Goal: Task Accomplishment & Management: Manage account settings

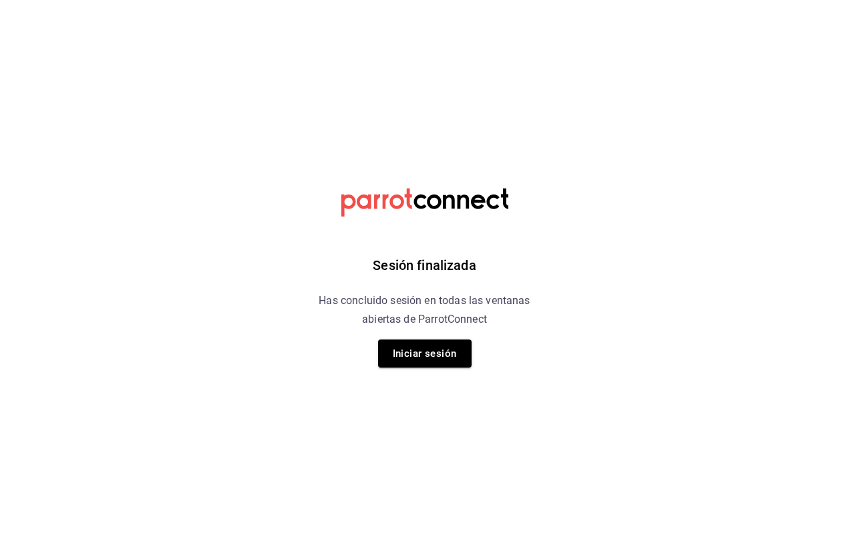
click at [419, 355] on button "Iniciar sesión" at bounding box center [425, 353] width 94 height 28
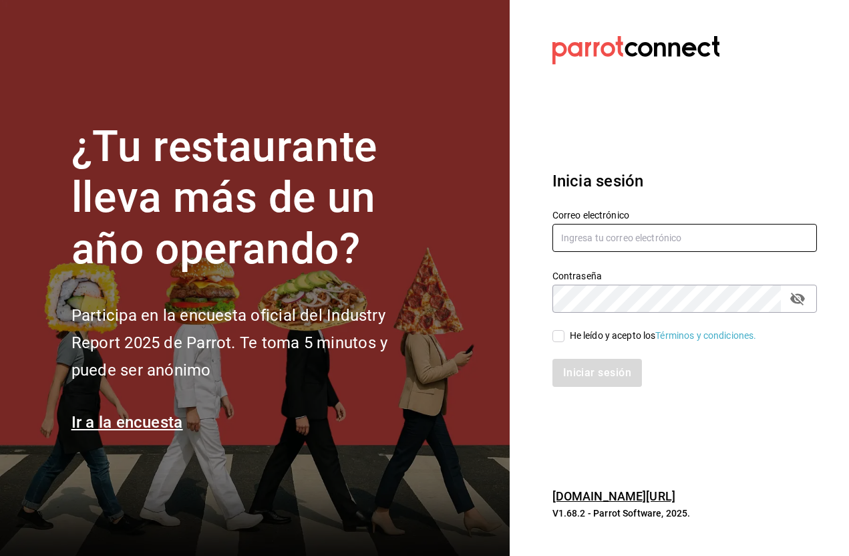
click at [671, 252] on input "text" at bounding box center [684, 238] width 265 height 28
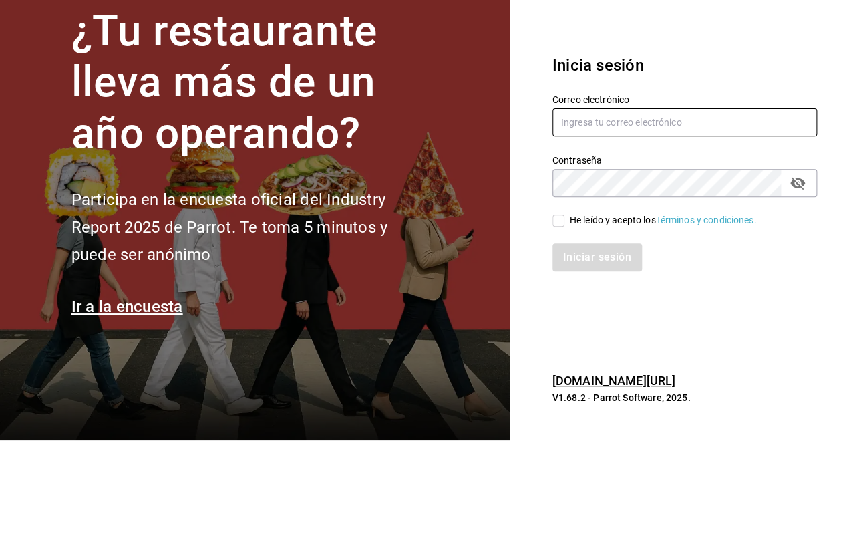
type input "[PERSON_NAME][EMAIL_ADDRESS][PERSON_NAME][DOMAIN_NAME]"
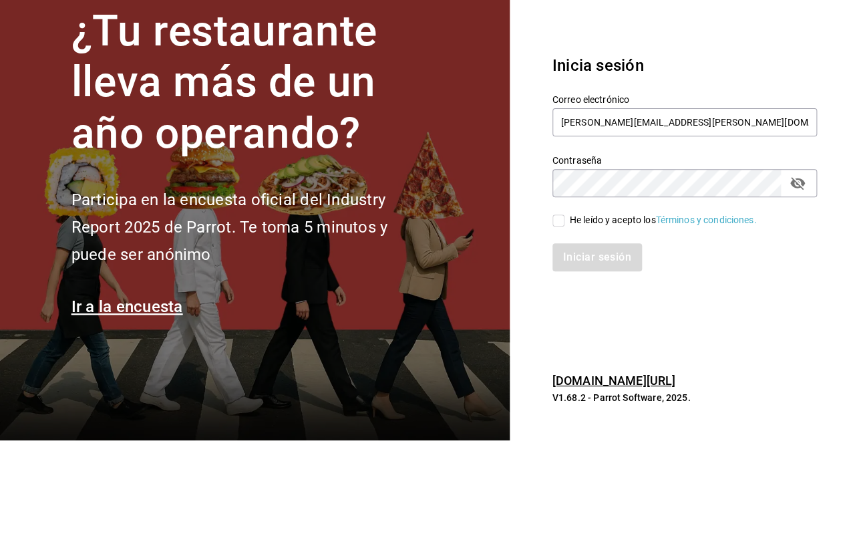
scroll to position [51, 0]
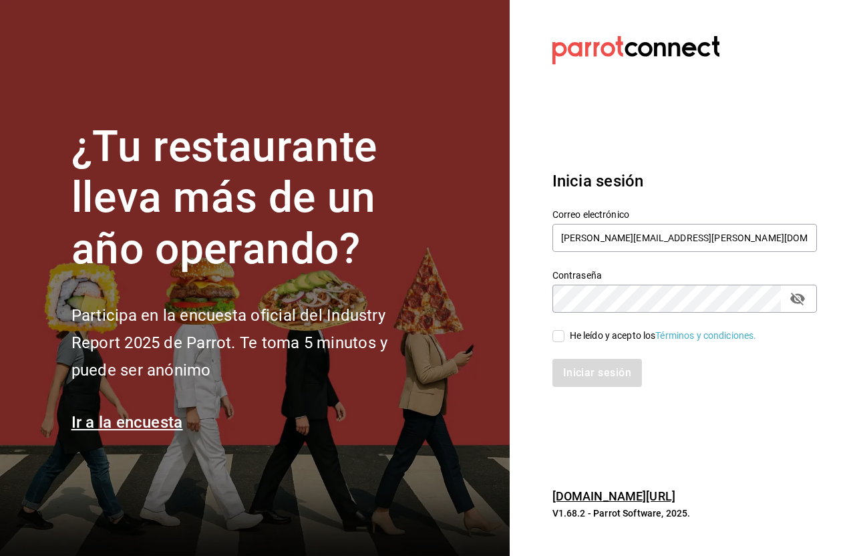
click at [564, 330] on input "He leído y acepto los Términos y condiciones." at bounding box center [558, 336] width 12 height 12
checkbox input "true"
click at [609, 359] on button "Iniciar sesión" at bounding box center [597, 373] width 91 height 28
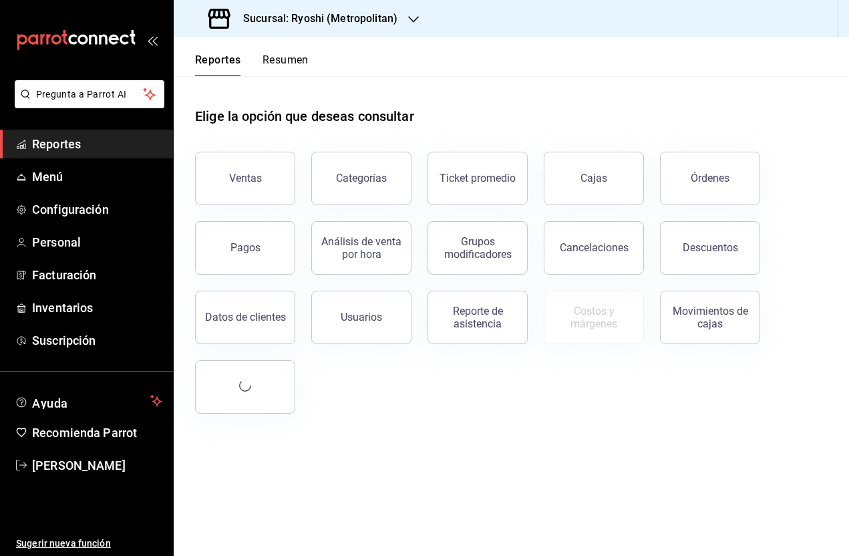
click at [402, 20] on div "Sucursal: Ryoshi (Metropolitan)" at bounding box center [304, 18] width 240 height 37
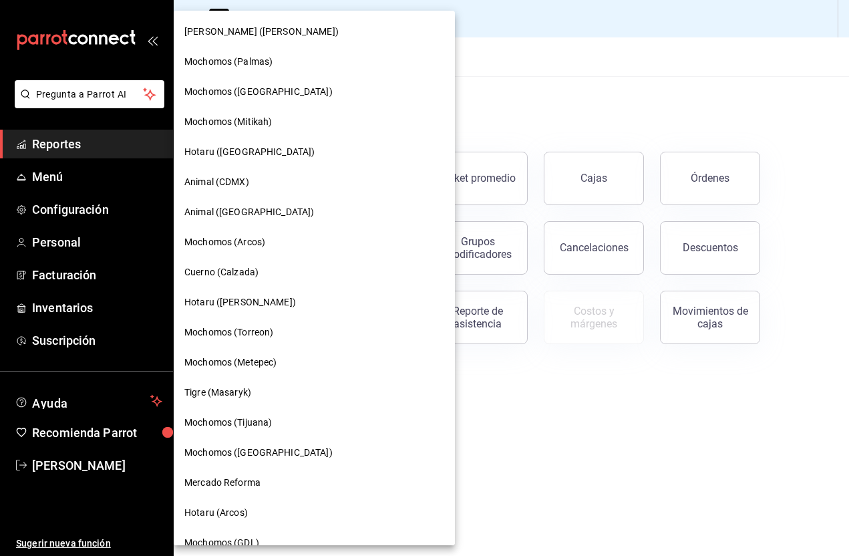
scroll to position [361, 0]
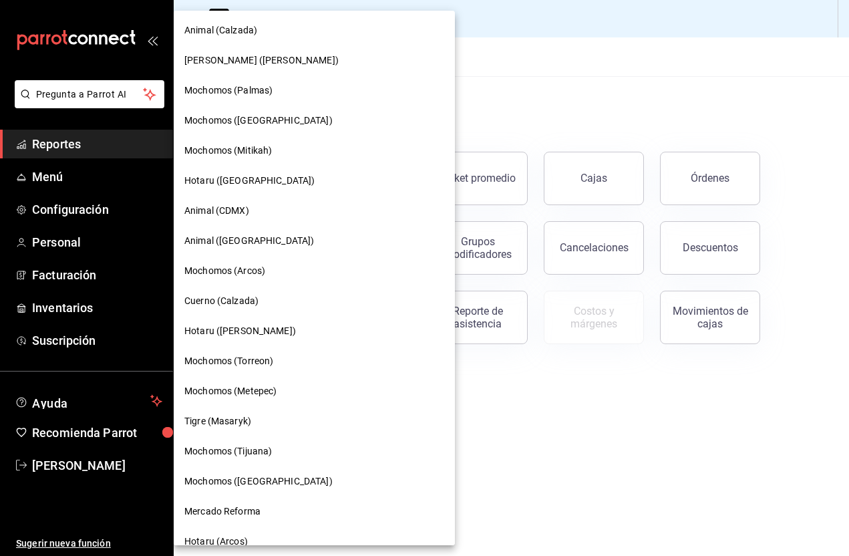
click at [277, 116] on div "Mochomos (Puebla)" at bounding box center [314, 121] width 260 height 14
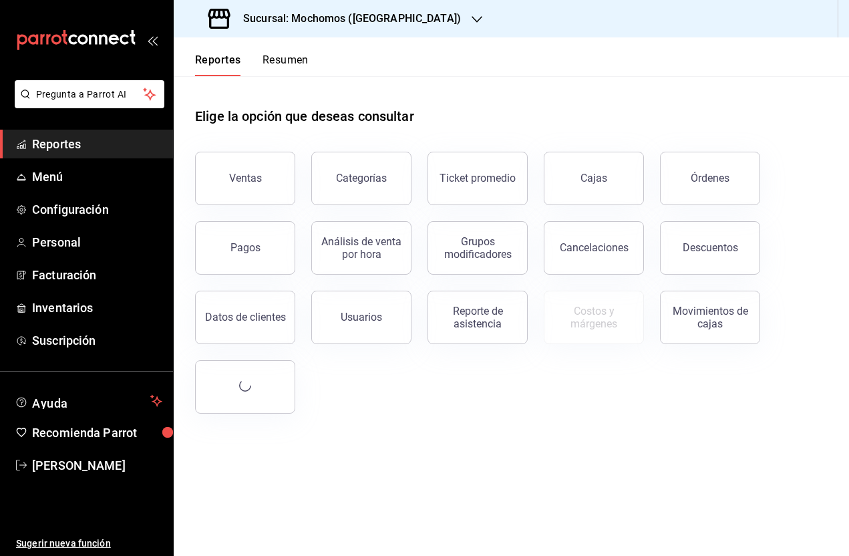
click at [77, 239] on span "Personal" at bounding box center [97, 242] width 130 height 18
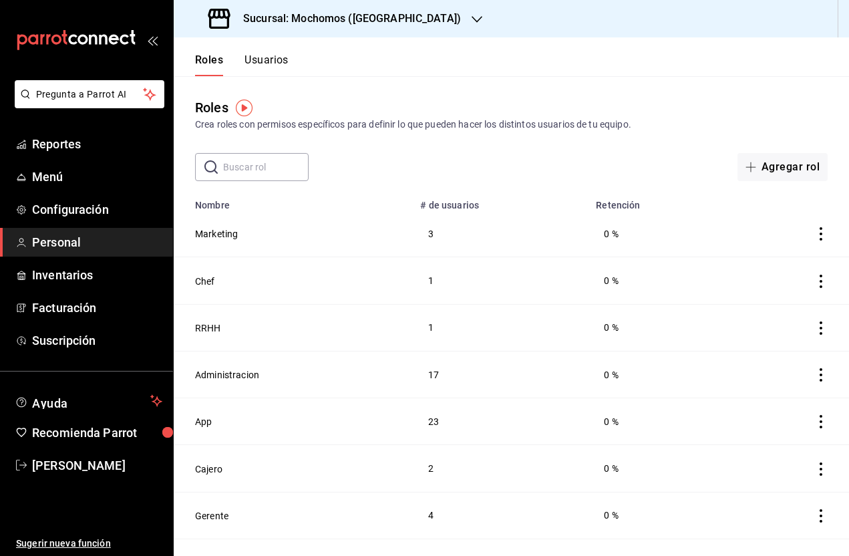
click at [263, 64] on button "Usuarios" at bounding box center [266, 64] width 44 height 23
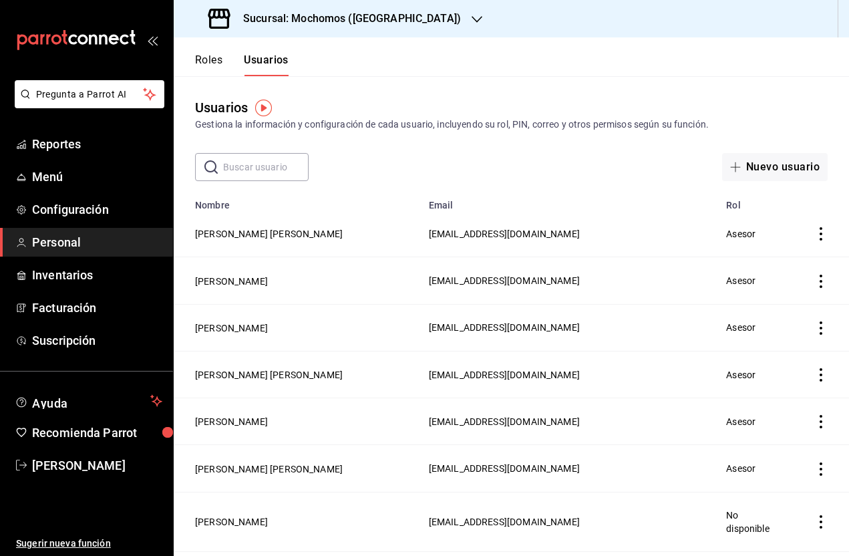
click at [250, 150] on div "Usuarios Gestiona la información y configuración de cada usuario, incluyendo su…" at bounding box center [511, 128] width 675 height 105
click at [257, 166] on input "text" at bounding box center [266, 167] width 86 height 27
click at [325, 466] on button "MARCO ANTONIO CHAVEZ LOPEZ" at bounding box center [269, 468] width 148 height 13
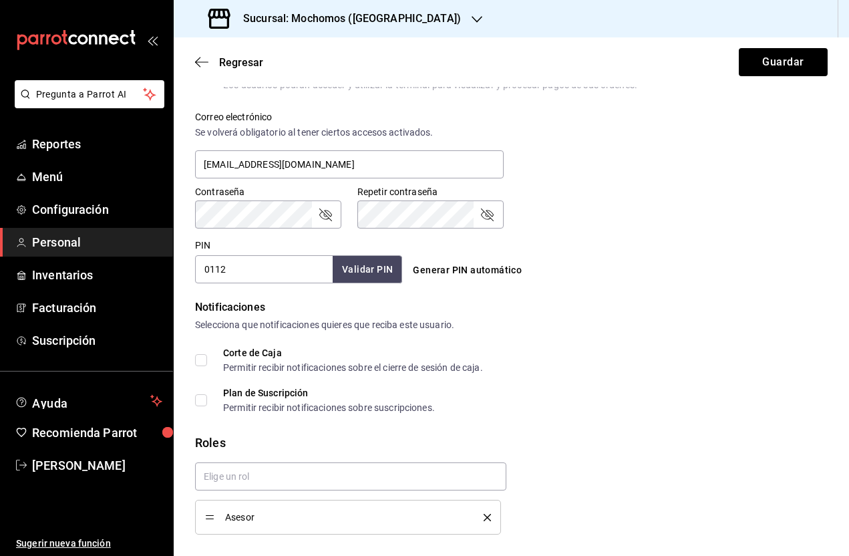
scroll to position [52, 0]
click at [308, 555] on span "Agregar permisos adicionales" at bounding box center [268, 564] width 146 height 16
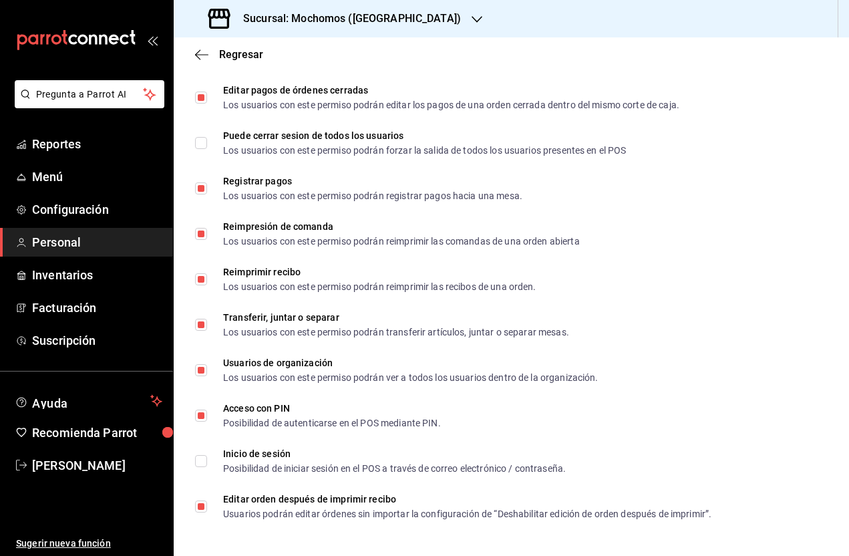
scroll to position [1860, 0]
click at [197, 54] on icon "button" at bounding box center [201, 54] width 13 height 1
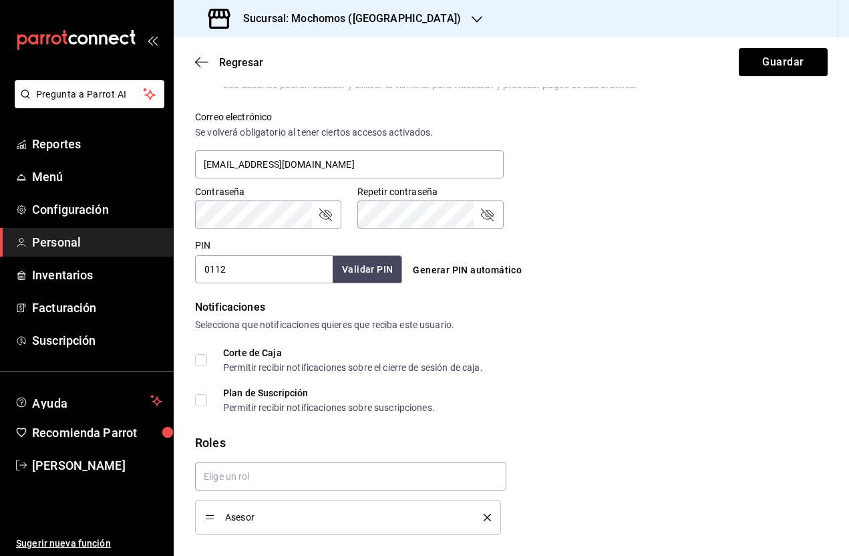
click at [209, 56] on span "Regresar" at bounding box center [229, 62] width 68 height 13
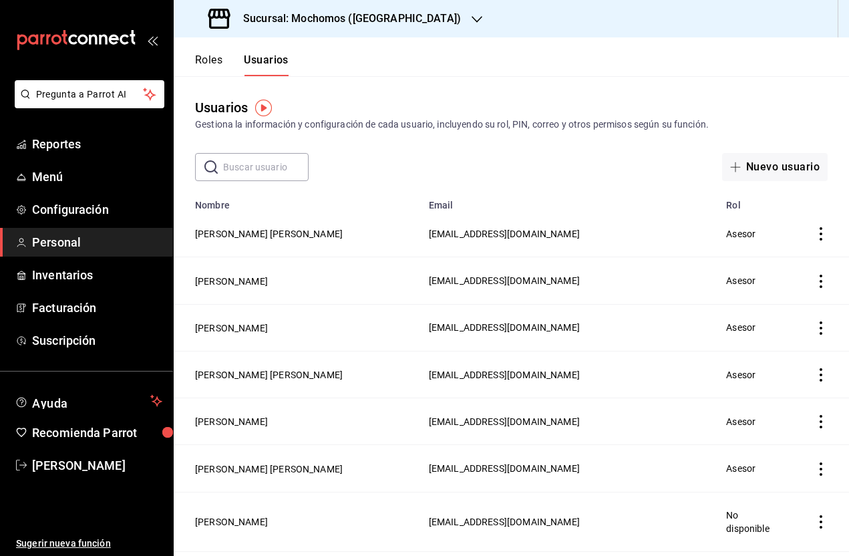
click at [268, 420] on button "RICARDO LAZCANO RAMIREZ" at bounding box center [231, 421] width 73 height 13
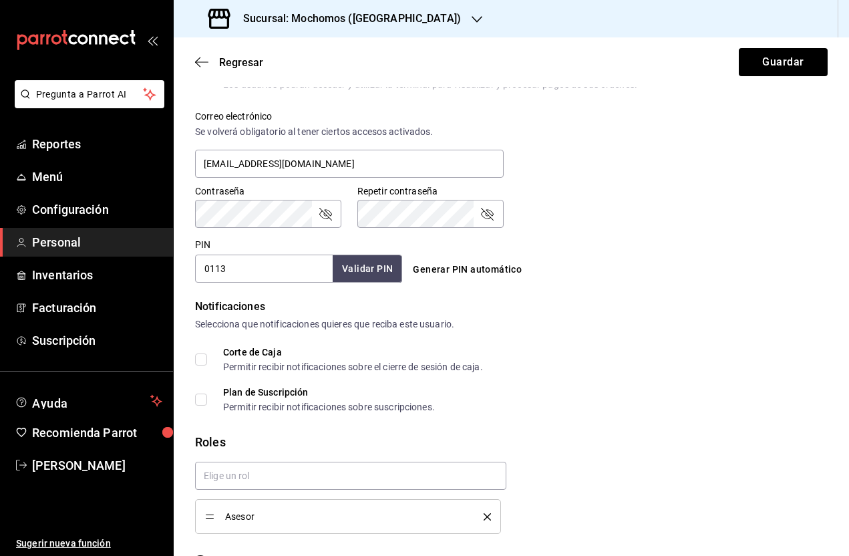
scroll to position [478, 0]
click at [313, 555] on span "Agregar permisos adicionales" at bounding box center [268, 564] width 146 height 16
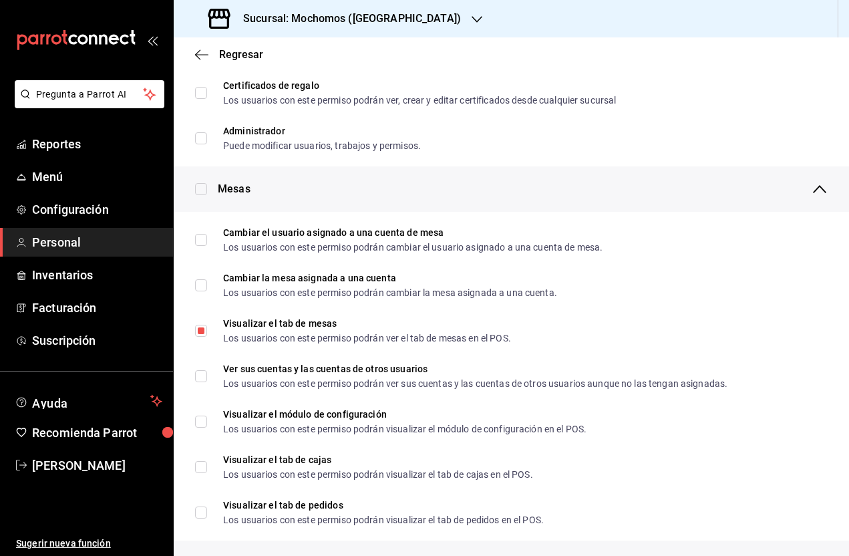
scroll to position [189, 0]
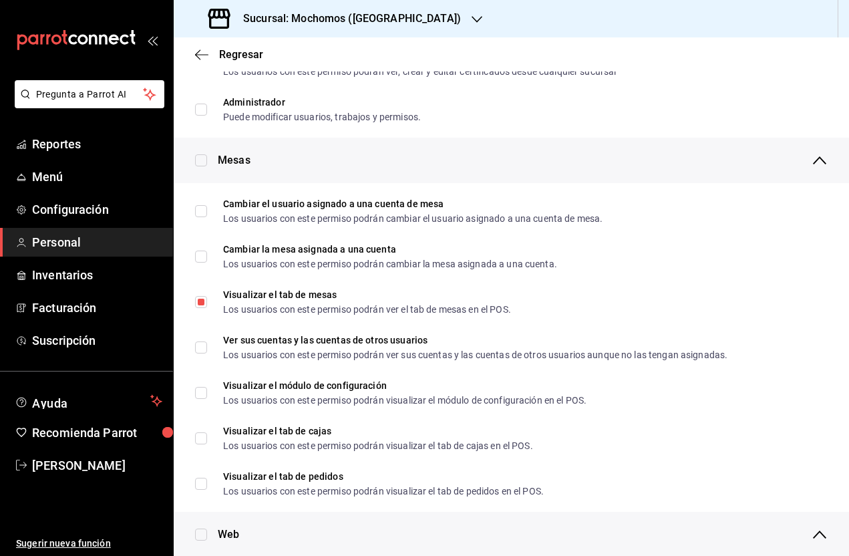
click at [211, 349] on span "Ver sus cuentas y las cuentas de otros usuarios Los usuarios con este permiso p…" at bounding box center [467, 347] width 520 height 24
click at [207, 349] on input "Ver sus cuentas y las cuentas de otros usuarios Los usuarios con este permiso p…" at bounding box center [201, 347] width 12 height 12
click at [196, 351] on input "Ver sus cuentas y las cuentas de otros usuarios Los usuarios con este permiso p…" at bounding box center [201, 347] width 12 height 12
checkbox input "true"
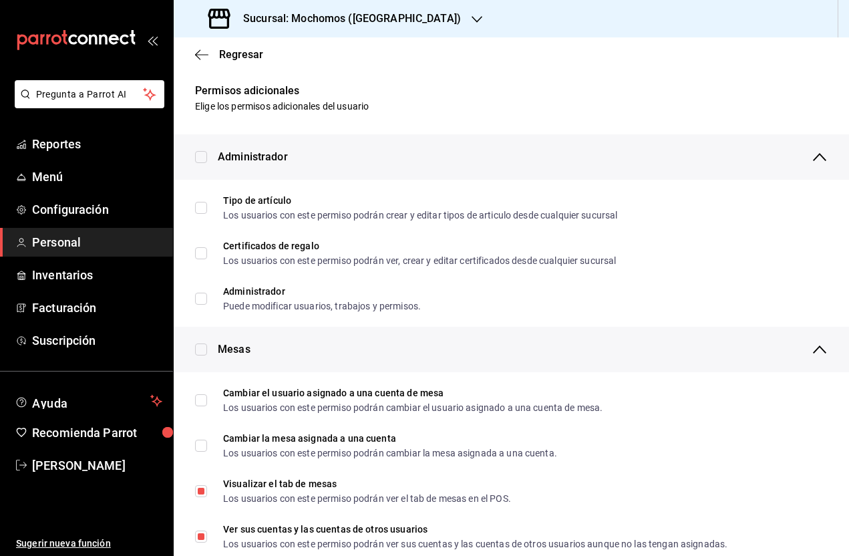
scroll to position [0, 0]
click at [208, 52] on span "Regresar" at bounding box center [229, 54] width 68 height 13
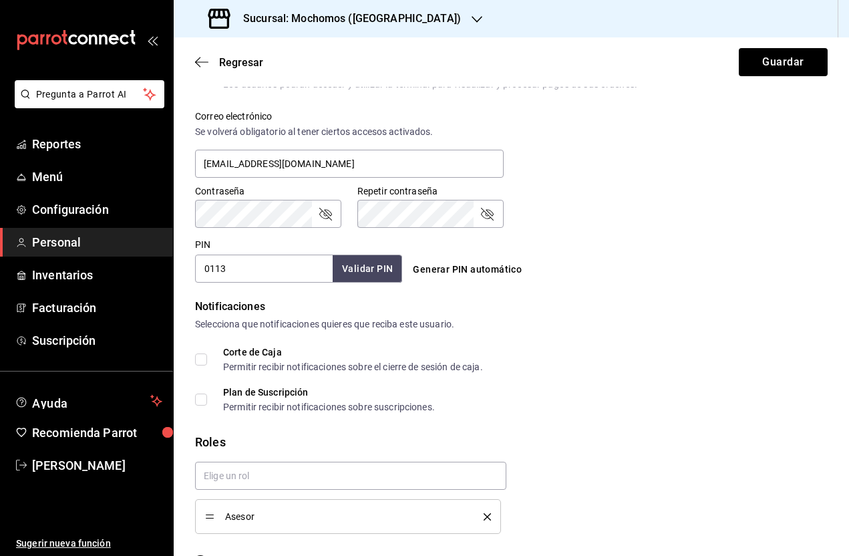
scroll to position [478, 0]
click at [266, 555] on span "Agregar permisos adicionales" at bounding box center [268, 564] width 146 height 16
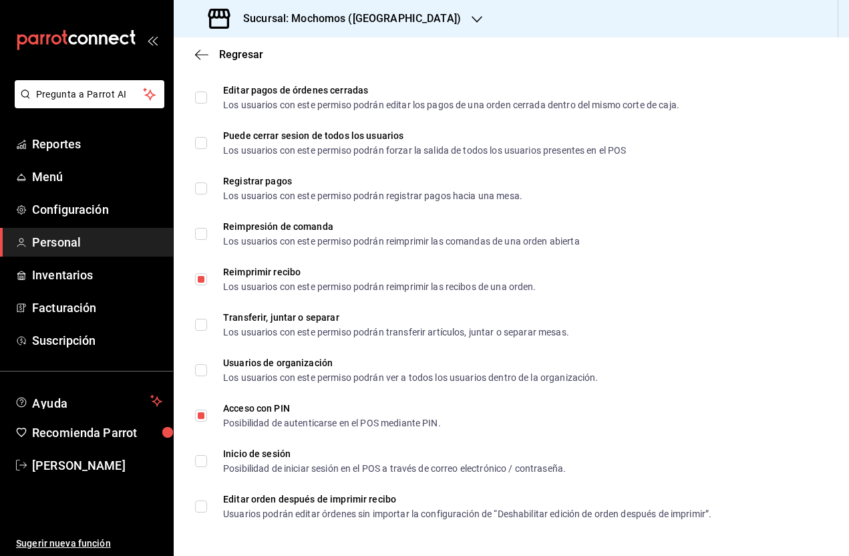
scroll to position [1847, 0]
click at [356, 246] on div "Reimpresión de comanda Los usuarios con este permiso podrán reimprimir las coma…" at bounding box center [401, 234] width 357 height 24
click at [207, 240] on input "Reimpresión de comanda Los usuarios con este permiso podrán reimprimir las coma…" at bounding box center [201, 234] width 12 height 12
click at [200, 240] on input "Reimpresión de comanda Los usuarios con este permiso podrán reimprimir las coma…" at bounding box center [201, 234] width 12 height 12
checkbox input "true"
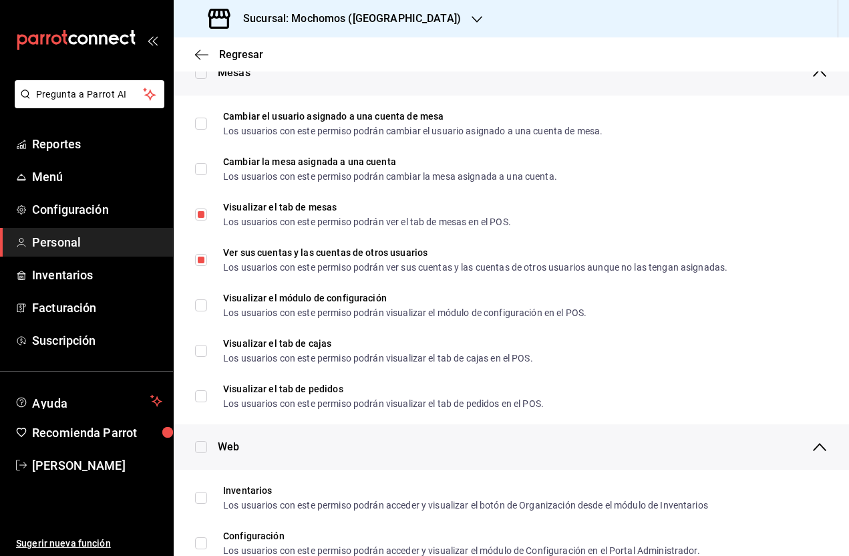
scroll to position [232, 0]
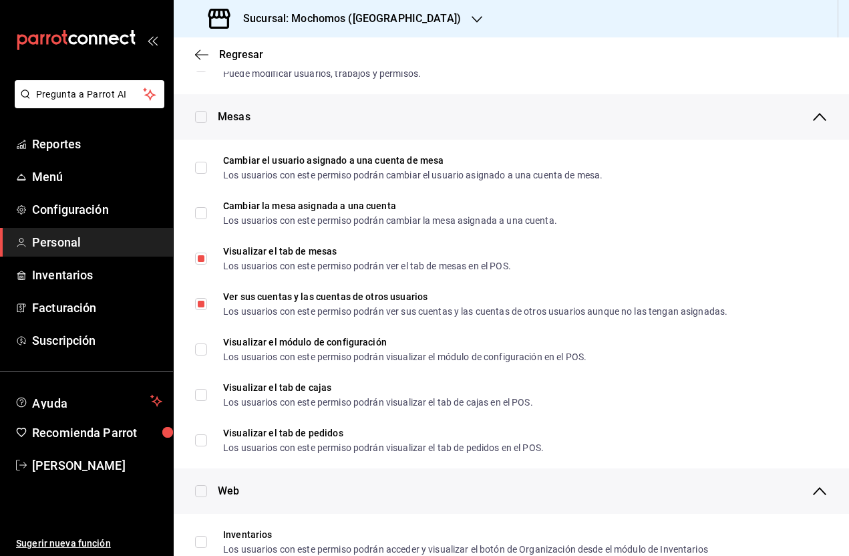
click at [207, 51] on icon "button" at bounding box center [201, 55] width 13 height 12
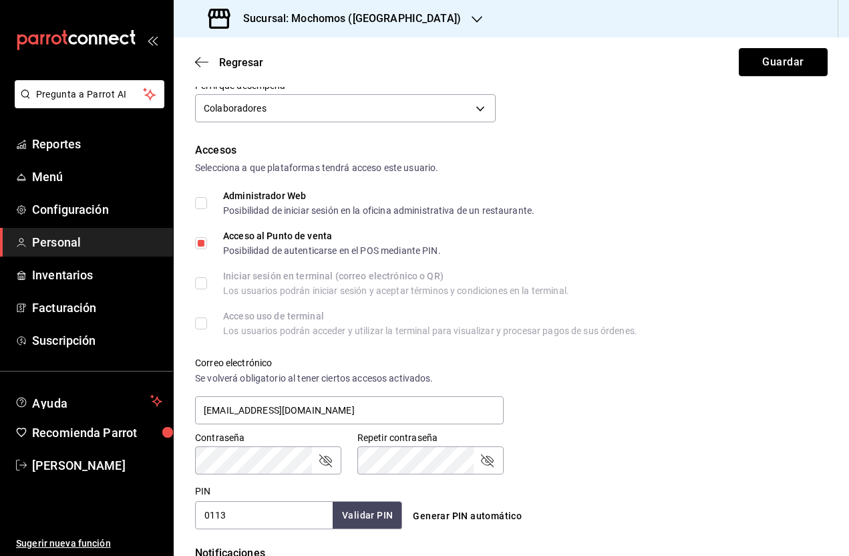
click at [799, 63] on button "Guardar" at bounding box center [783, 62] width 89 height 28
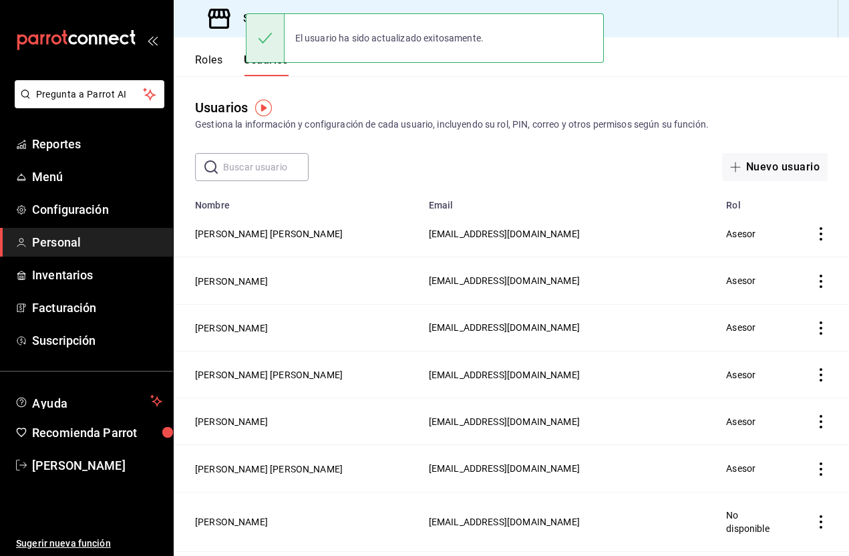
click at [323, 370] on button "ERICK ISRAEL SANTANA GODINEZ" at bounding box center [269, 374] width 148 height 13
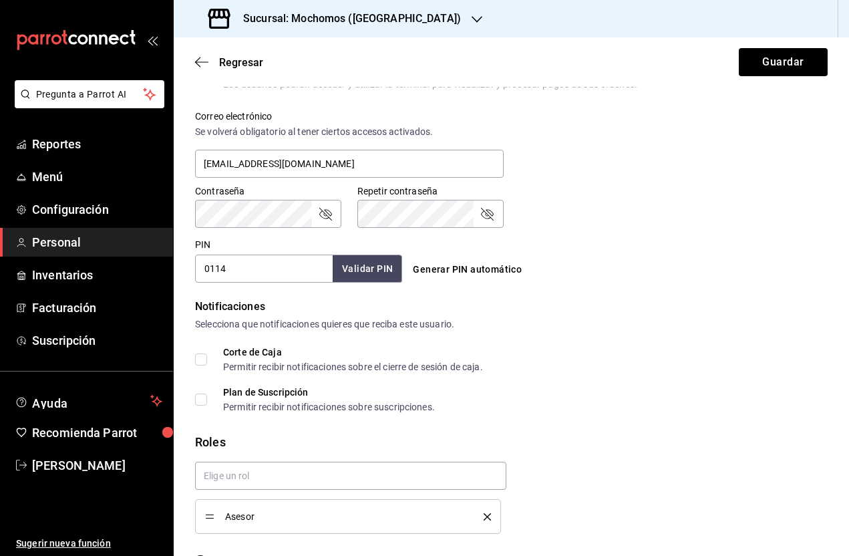
scroll to position [478, 0]
click at [285, 555] on span "Agregar permisos adicionales" at bounding box center [268, 564] width 146 height 16
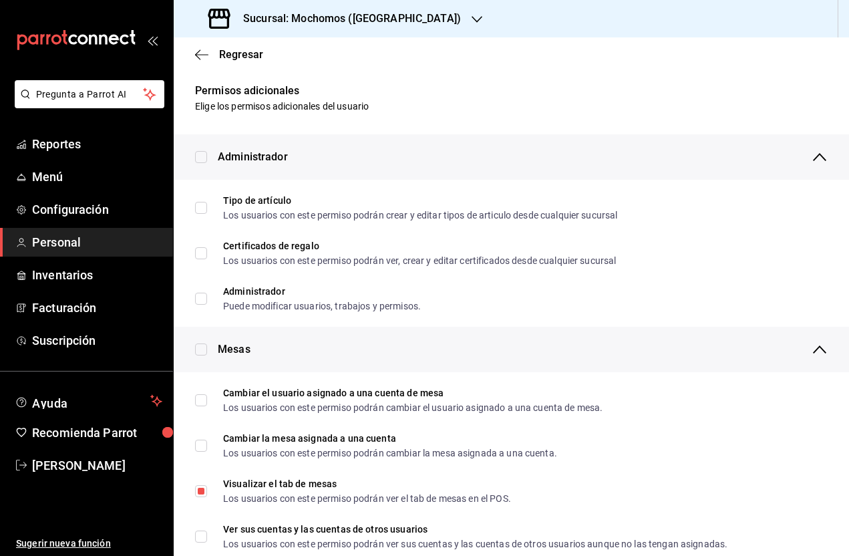
scroll to position [0, 0]
click at [205, 540] on input "Ver sus cuentas y las cuentas de otros usuarios Los usuarios con este permiso p…" at bounding box center [201, 536] width 12 height 12
checkbox input "true"
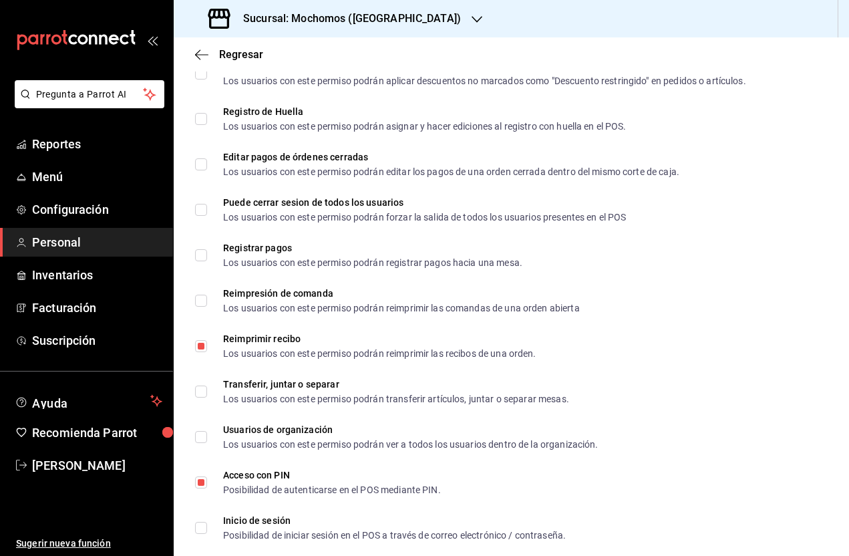
scroll to position [1771, 0]
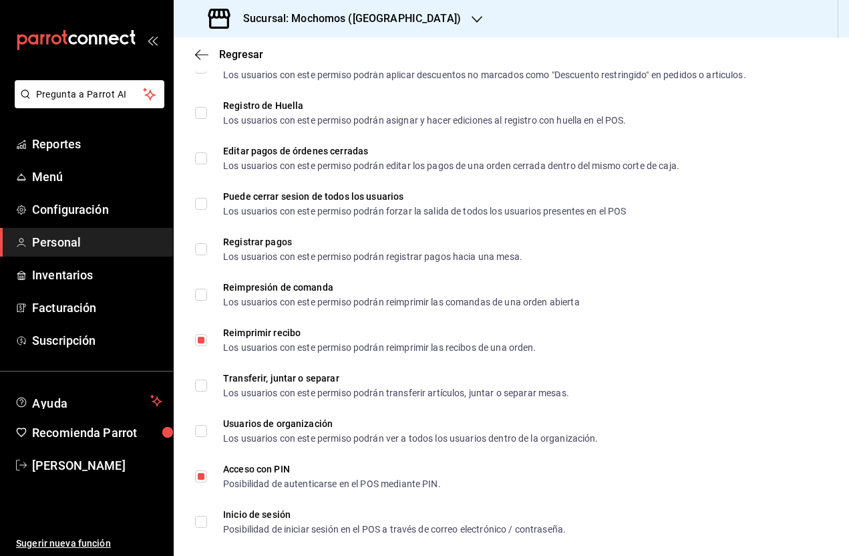
click at [204, 301] on input "Reimpresión de comanda Los usuarios con este permiso podrán reimprimir las coma…" at bounding box center [201, 295] width 12 height 12
checkbox input "true"
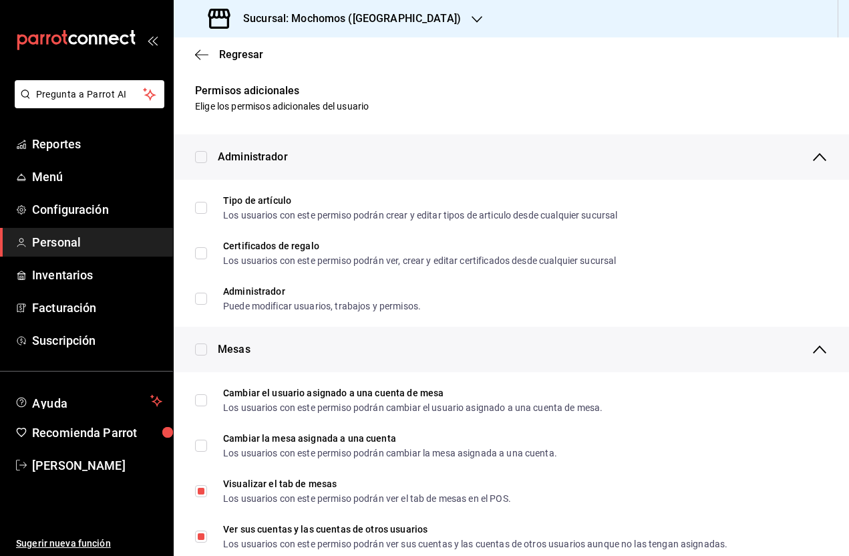
scroll to position [0, 0]
click at [202, 53] on icon "button" at bounding box center [201, 55] width 13 height 12
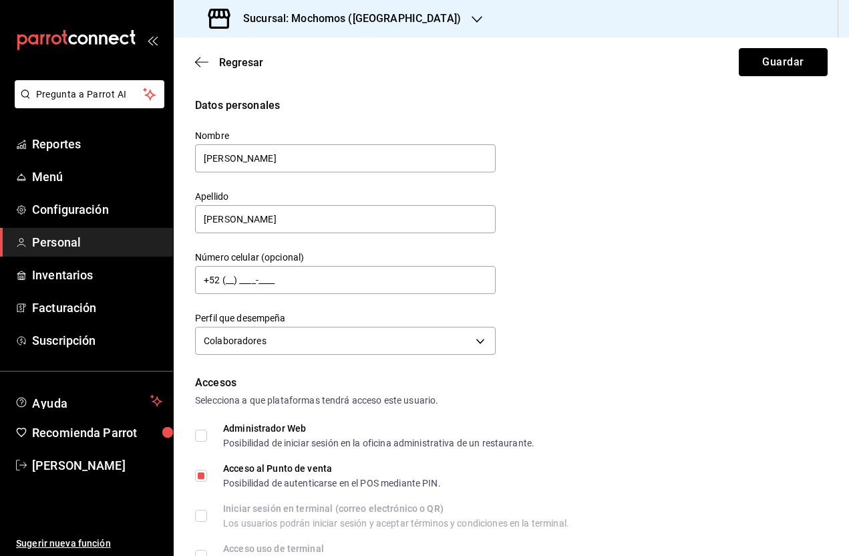
click at [779, 64] on button "Guardar" at bounding box center [783, 62] width 89 height 28
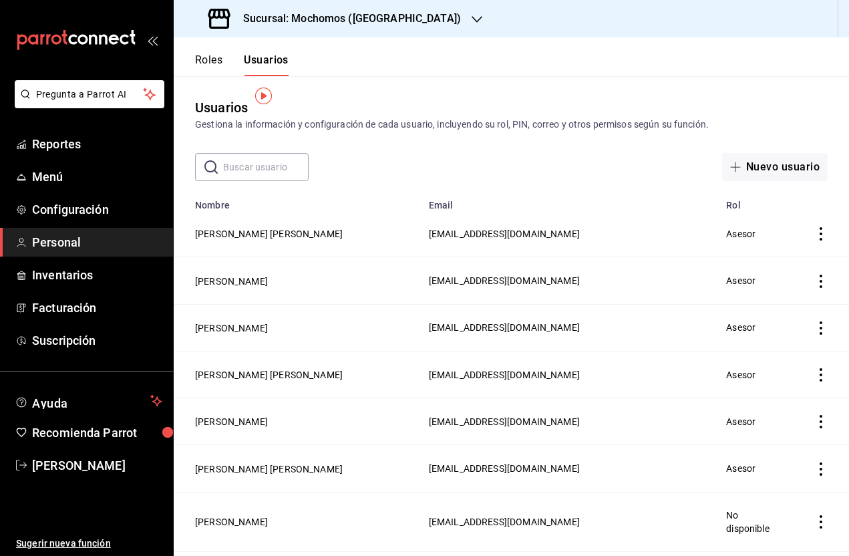
scroll to position [12, 0]
click at [326, 368] on button "ERICK ISRAEL SANTANA GODINEZ" at bounding box center [269, 374] width 148 height 13
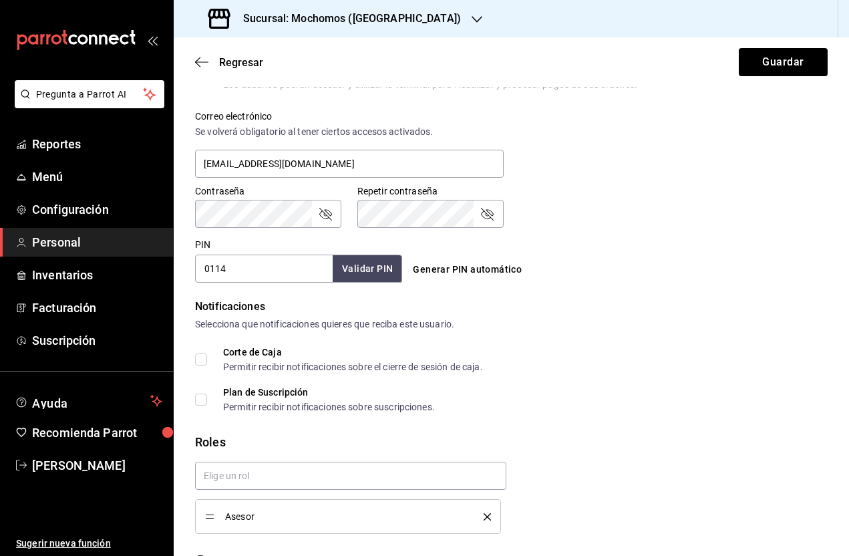
scroll to position [478, 0]
click at [291, 555] on span "Agregar permisos adicionales" at bounding box center [268, 564] width 146 height 16
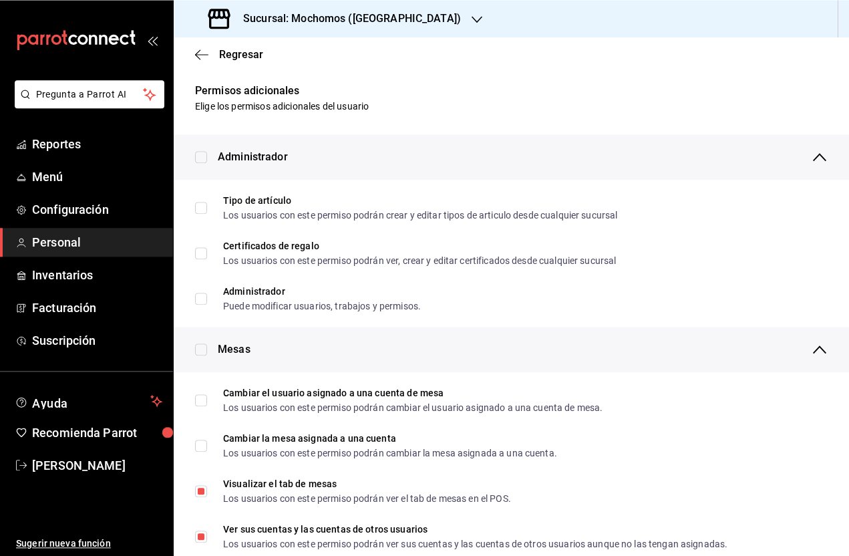
scroll to position [0, 0]
click at [193, 59] on div "Regresar" at bounding box center [511, 54] width 675 height 34
click at [196, 35] on div "Sucursal: Mochomos (Puebla)" at bounding box center [335, 18] width 303 height 37
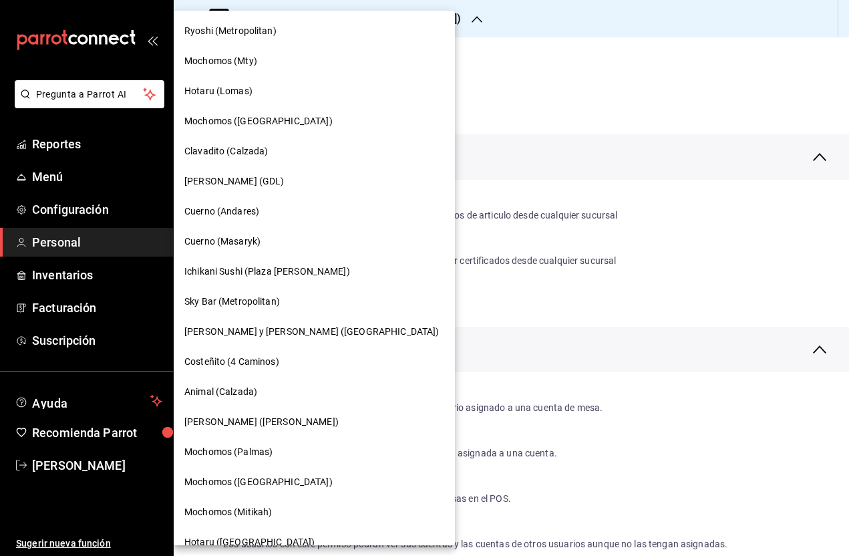
click at [598, 61] on div at bounding box center [424, 278] width 849 height 556
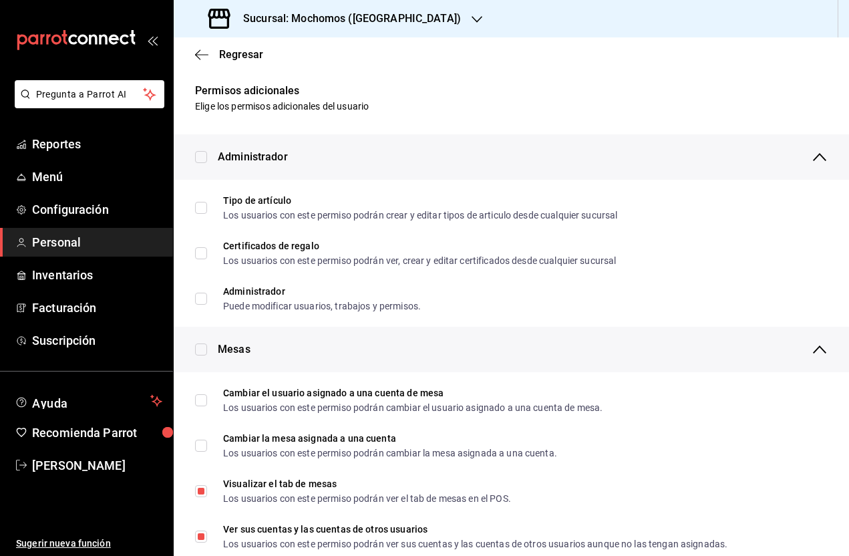
click at [198, 59] on icon "button" at bounding box center [201, 55] width 13 height 12
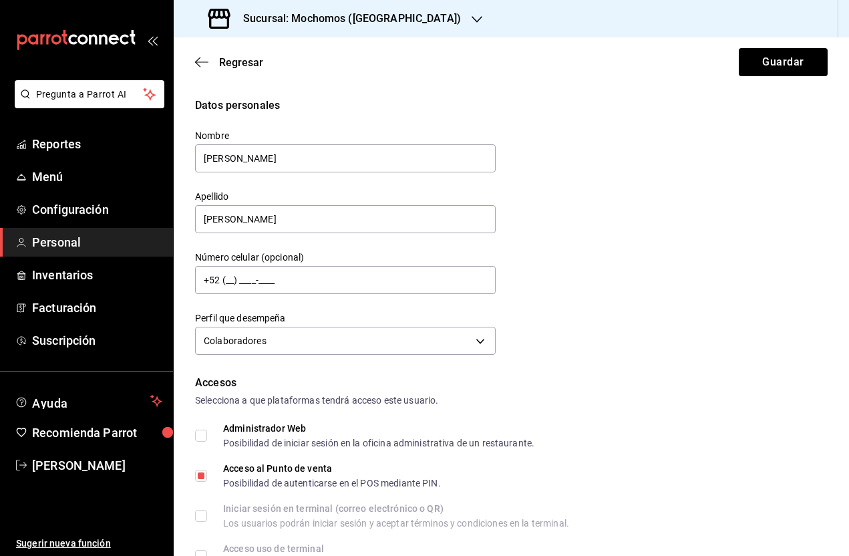
click at [205, 63] on icon "button" at bounding box center [201, 62] width 13 height 12
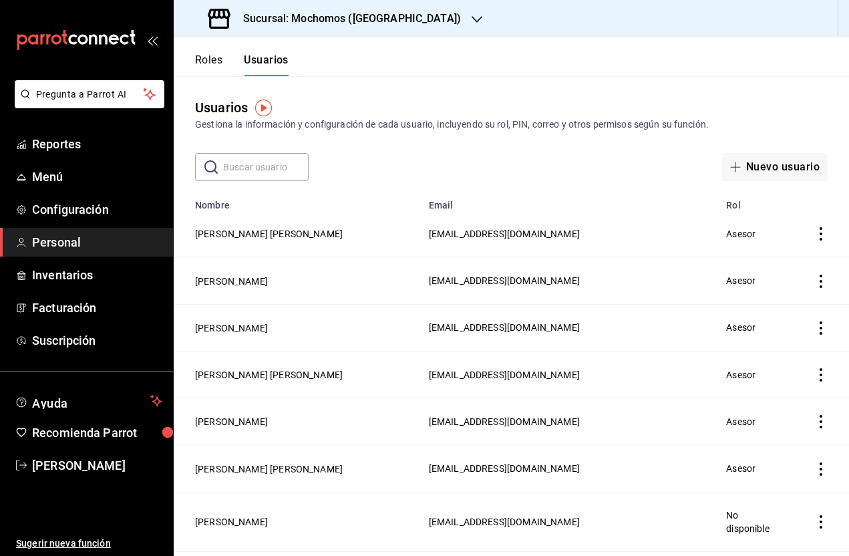
click at [267, 173] on input "text" at bounding box center [266, 167] width 86 height 27
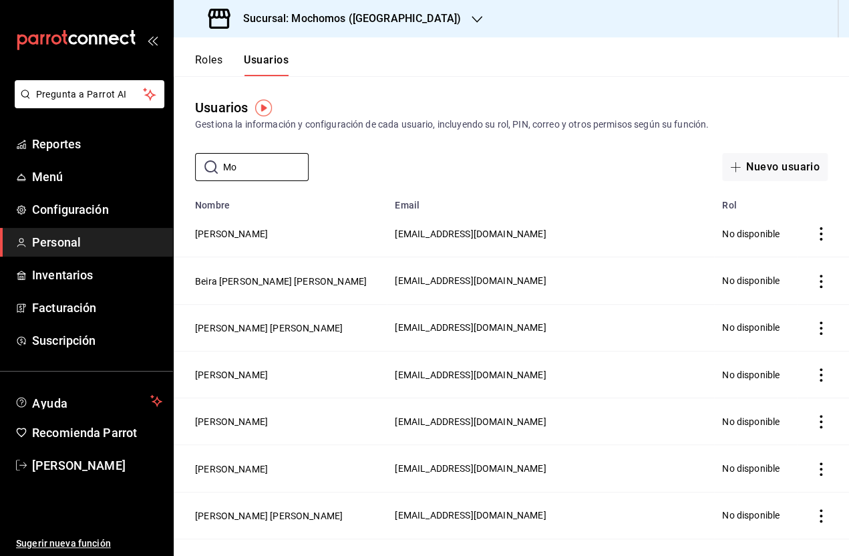
type input "M"
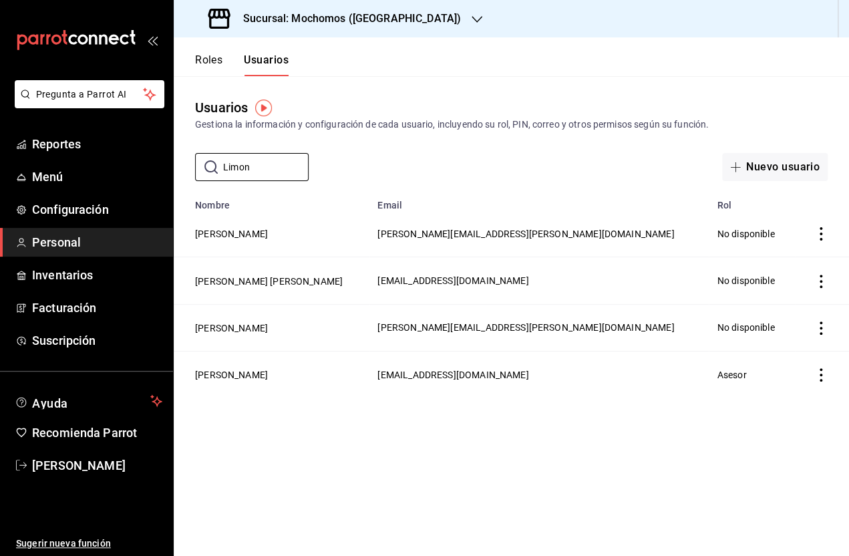
type input "Limon"
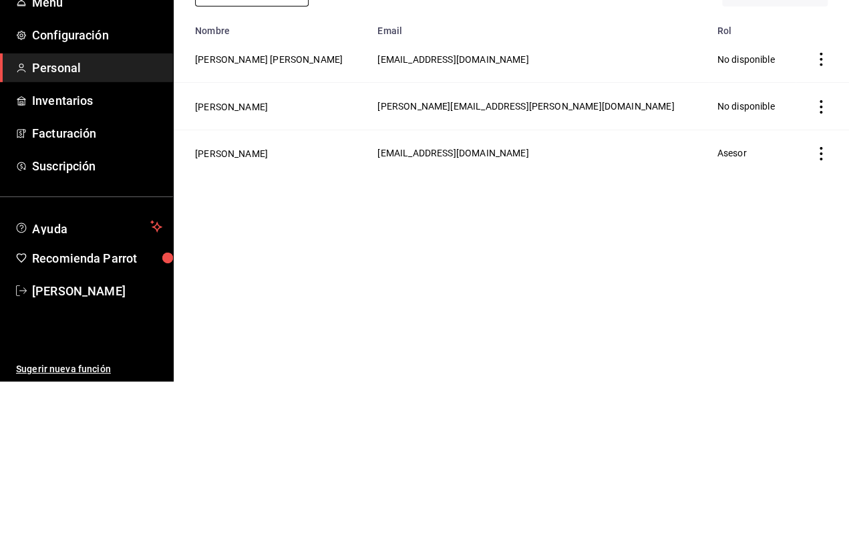
click at [256, 321] on button "Monserrat Limon" at bounding box center [231, 327] width 73 height 13
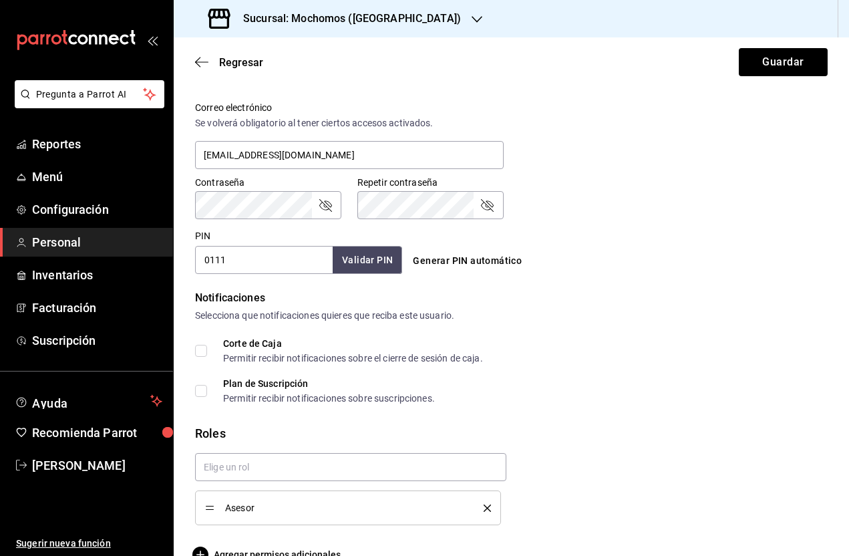
scroll to position [478, 0]
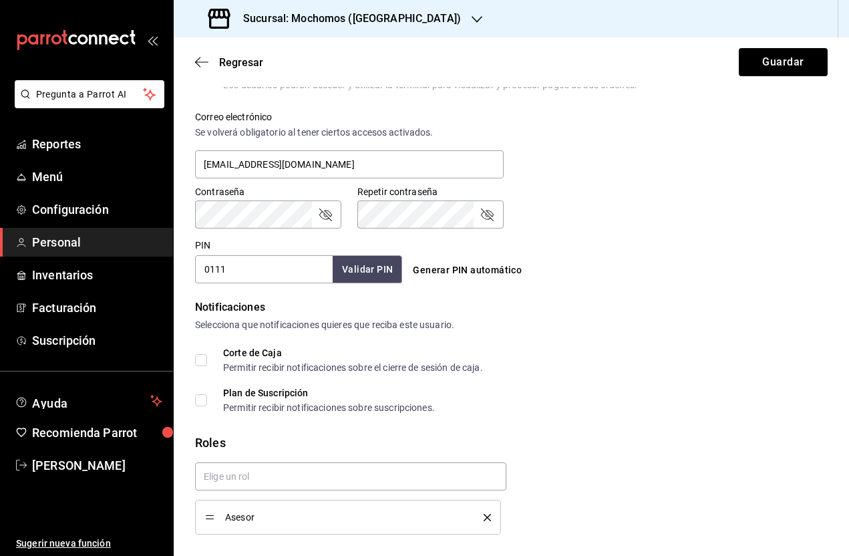
click at [305, 555] on span "Agregar permisos adicionales" at bounding box center [268, 564] width 146 height 16
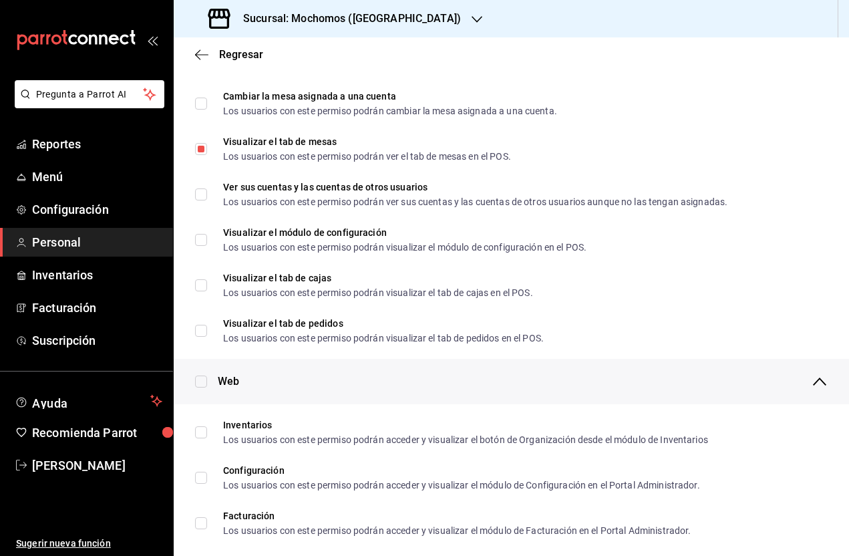
scroll to position [274, 0]
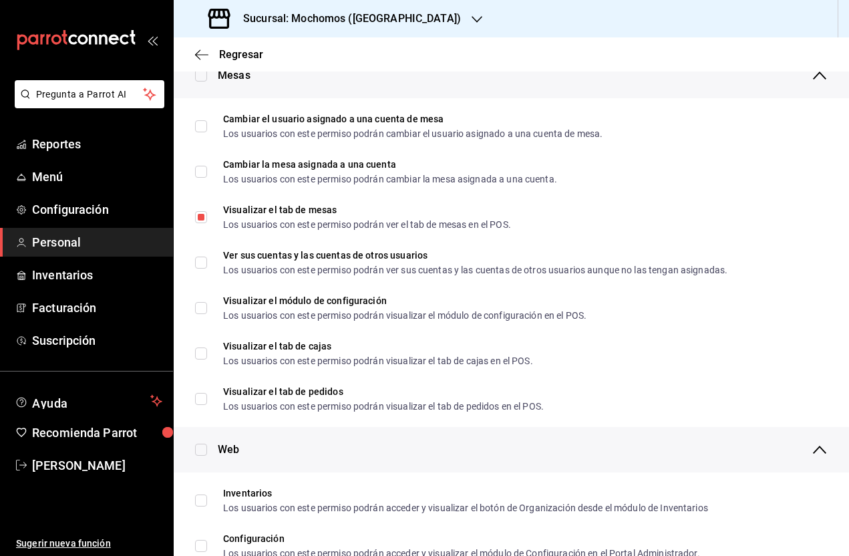
click at [210, 174] on span "Cambiar la mesa asignada a una cuenta Los usuarios con este permiso podrán camb…" at bounding box center [382, 172] width 350 height 24
click at [207, 174] on input "Cambiar la mesa asignada a una cuenta Los usuarios con este permiso podrán camb…" at bounding box center [201, 172] width 12 height 12
checkbox input "false"
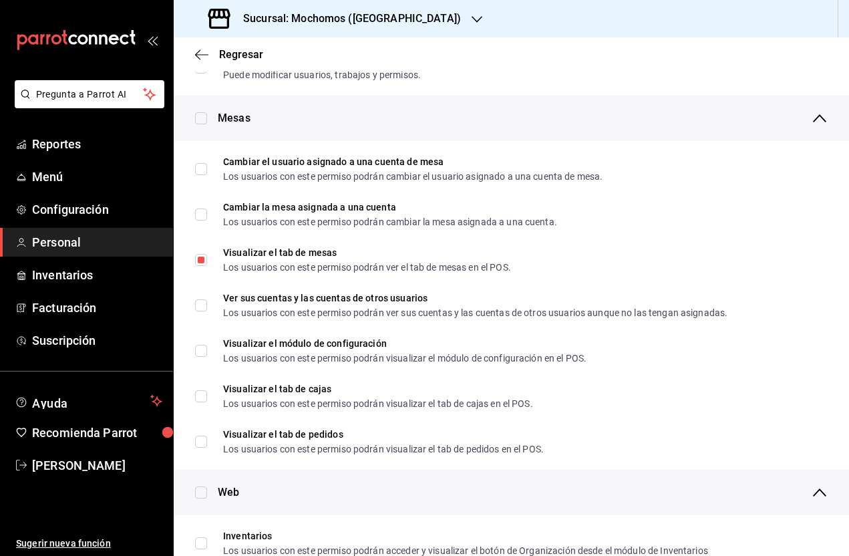
scroll to position [211, 0]
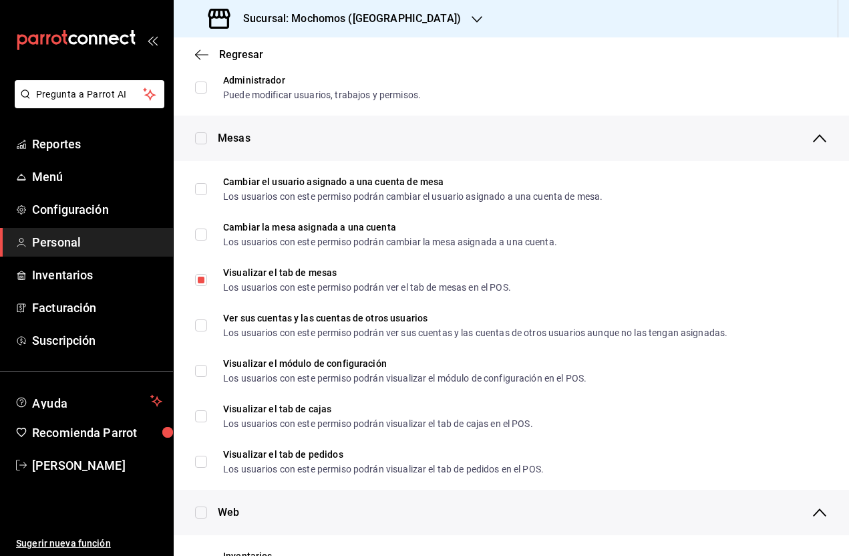
click at [203, 328] on input "Ver sus cuentas y las cuentas de otros usuarios Los usuarios con este permiso p…" at bounding box center [201, 325] width 12 height 12
checkbox input "true"
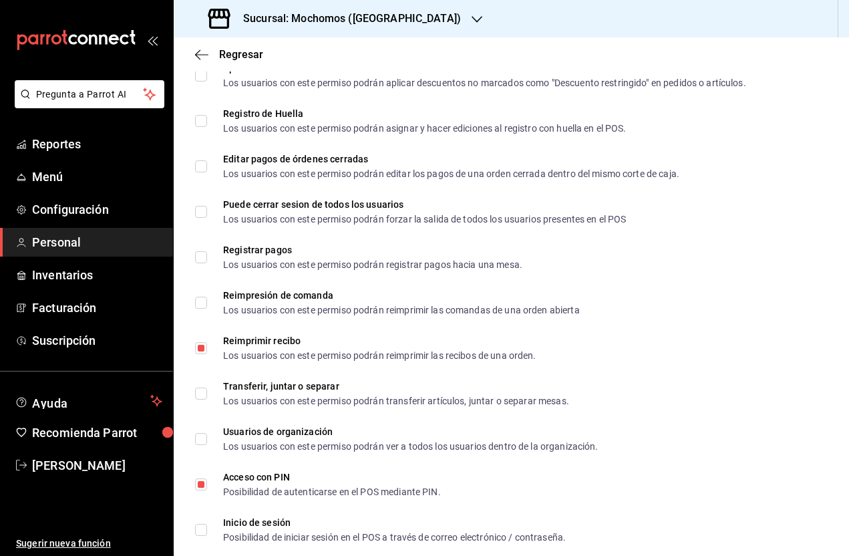
scroll to position [1765, 0]
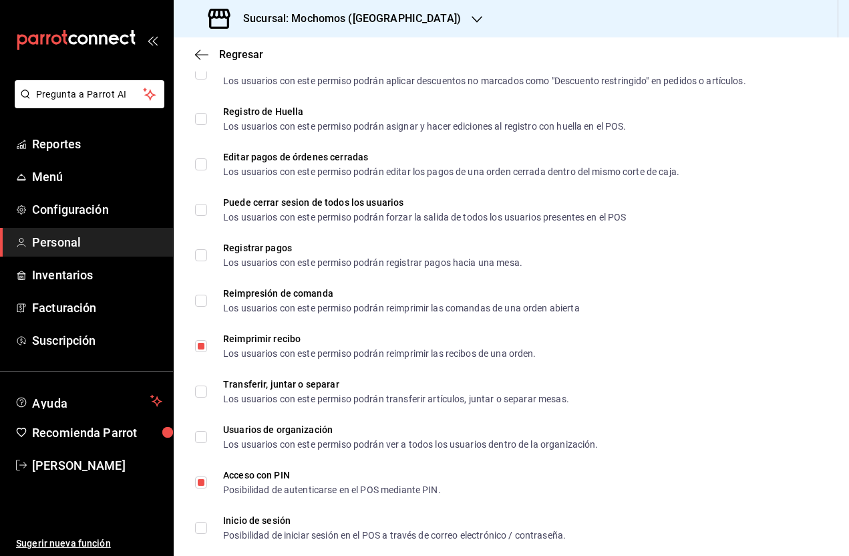
click at [200, 307] on input "Reimpresión de comanda Los usuarios con este permiso podrán reimprimir las coma…" at bounding box center [201, 301] width 12 height 12
checkbox input "true"
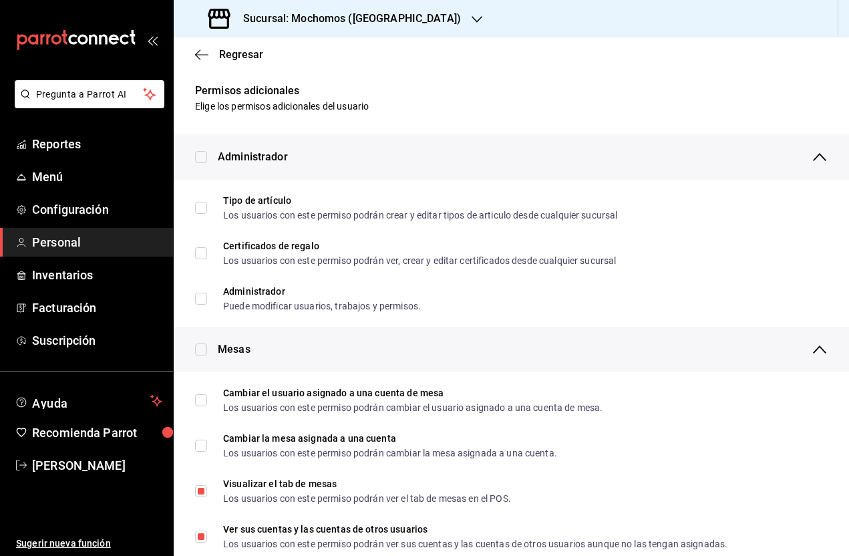
scroll to position [0, 0]
click at [206, 49] on icon "button" at bounding box center [201, 55] width 13 height 12
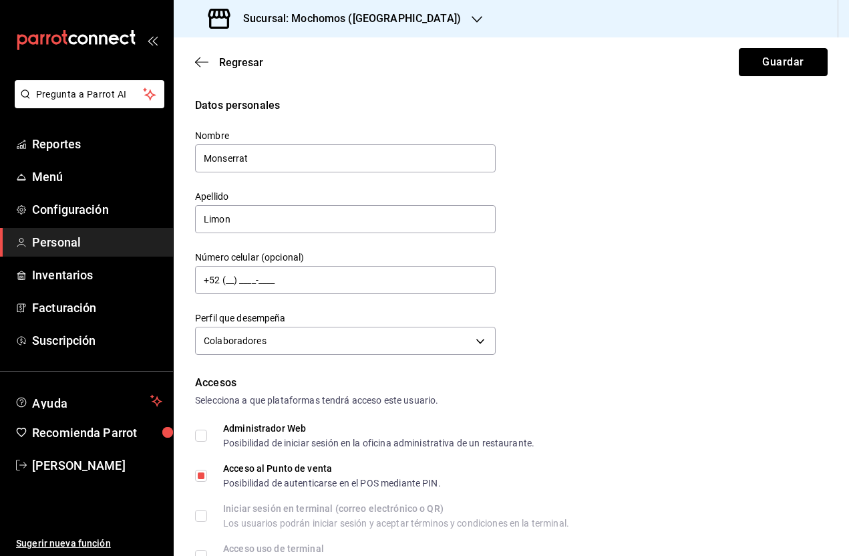
click at [789, 57] on button "Guardar" at bounding box center [783, 62] width 89 height 28
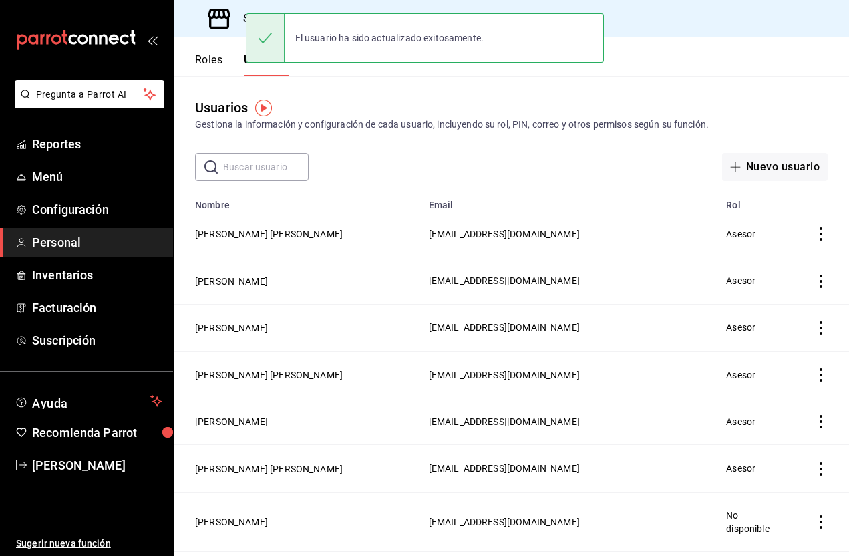
click at [260, 169] on input "text" at bounding box center [266, 167] width 86 height 27
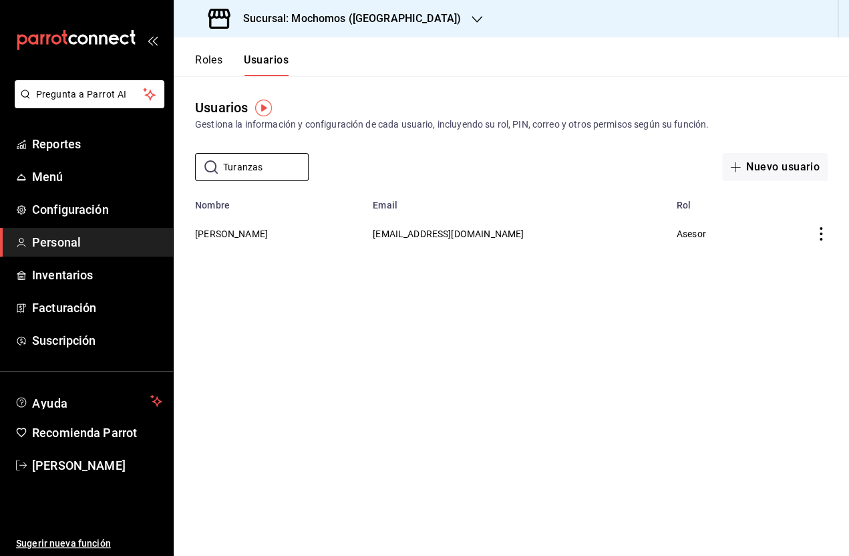
type input "Turanzas"
click at [793, 78] on div "Usuarios Gestiona la información y configuración de cada usuario, incluyendo su…" at bounding box center [511, 128] width 675 height 105
click at [257, 234] on button "MARIO TURANZAS" at bounding box center [231, 233] width 73 height 13
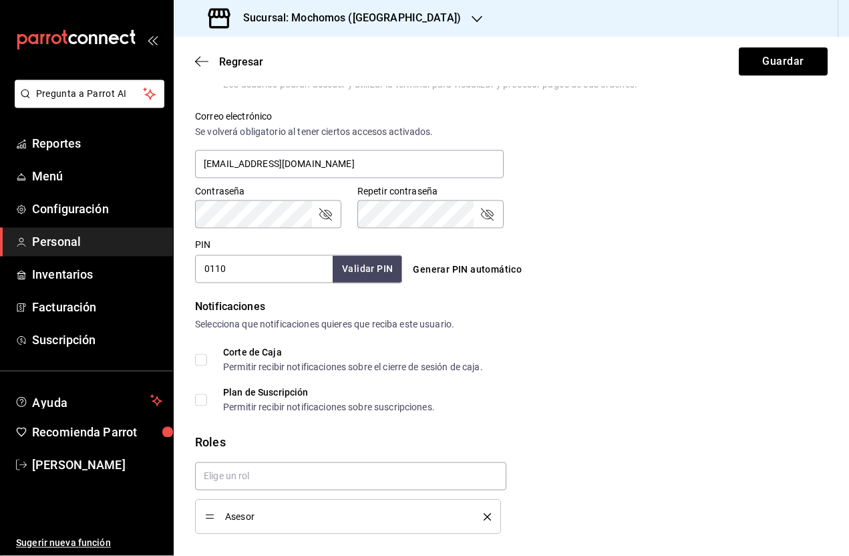
scroll to position [52, 0]
click at [325, 555] on span "Agregar permisos adicionales" at bounding box center [268, 564] width 146 height 16
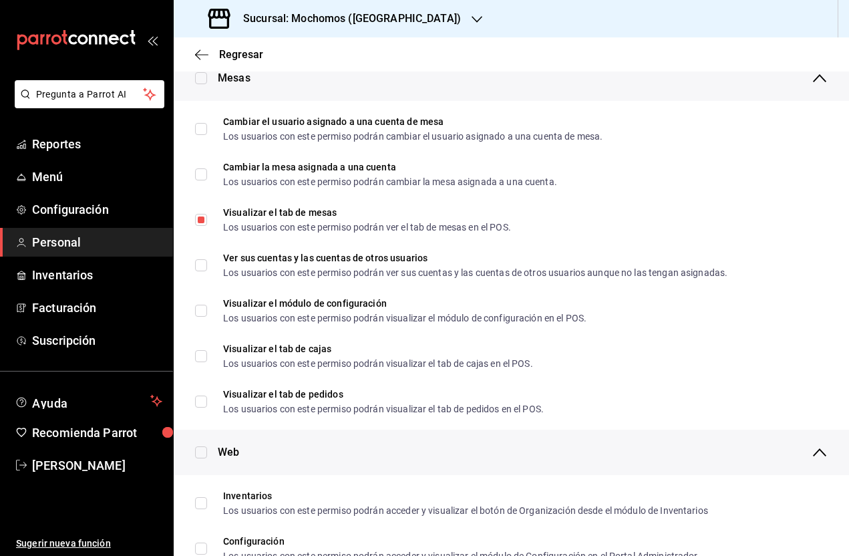
scroll to position [267, 0]
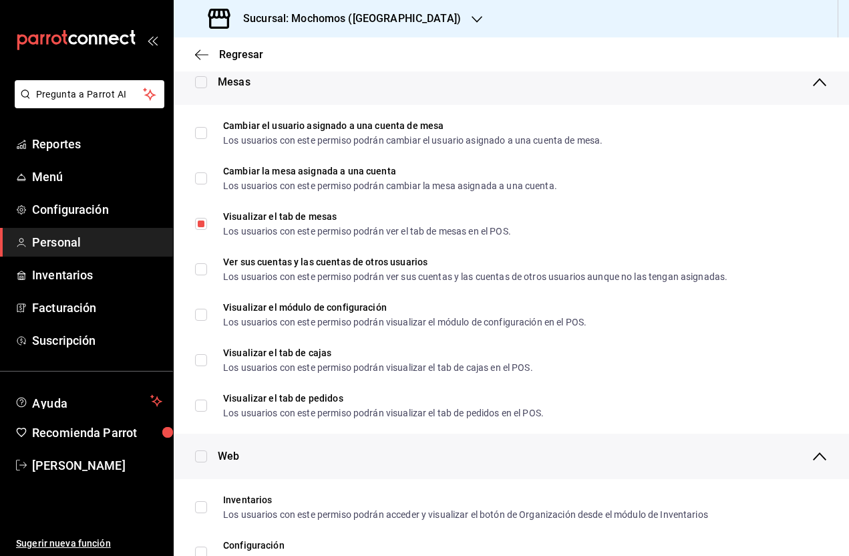
click at [198, 275] on input "Ver sus cuentas y las cuentas de otros usuarios Los usuarios con este permiso p…" at bounding box center [201, 269] width 12 height 12
checkbox input "true"
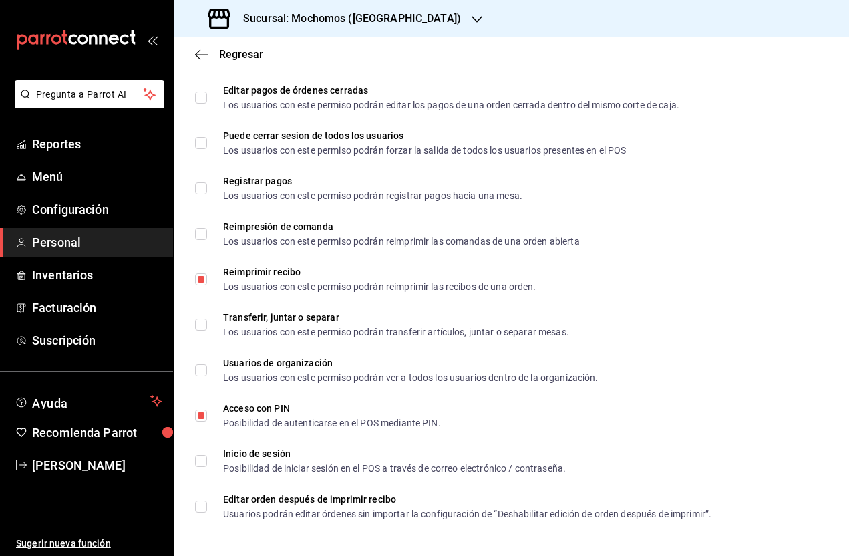
scroll to position [1830, 0]
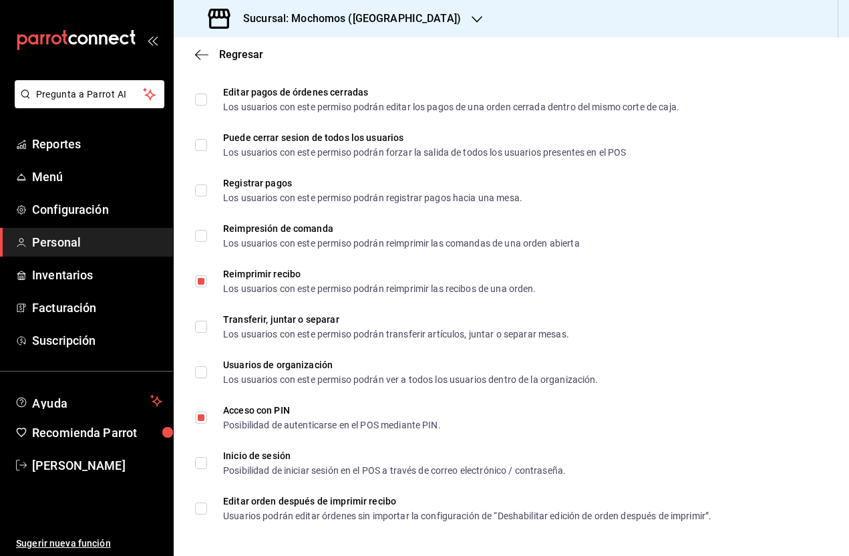
click at [197, 242] on input "Reimpresión de comanda Los usuarios con este permiso podrán reimprimir las coma…" at bounding box center [201, 236] width 12 height 12
checkbox input "true"
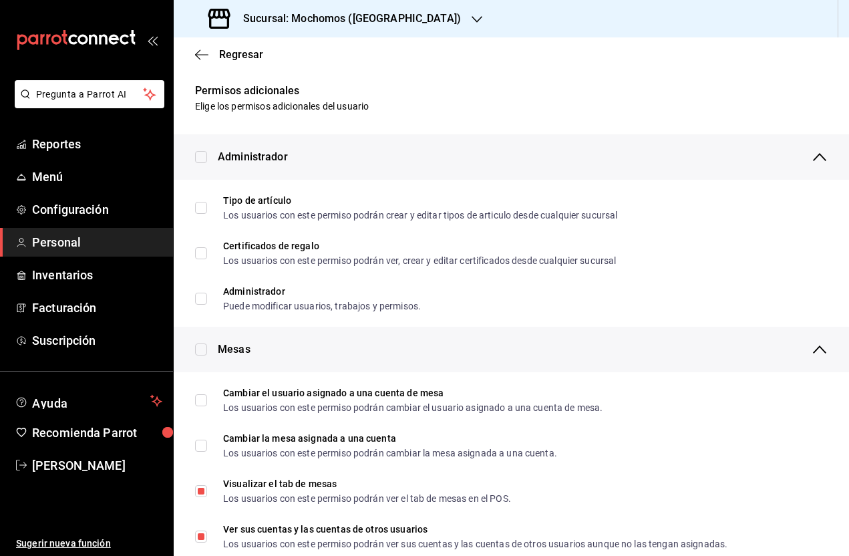
scroll to position [0, 0]
click at [200, 51] on icon "button" at bounding box center [197, 54] width 5 height 10
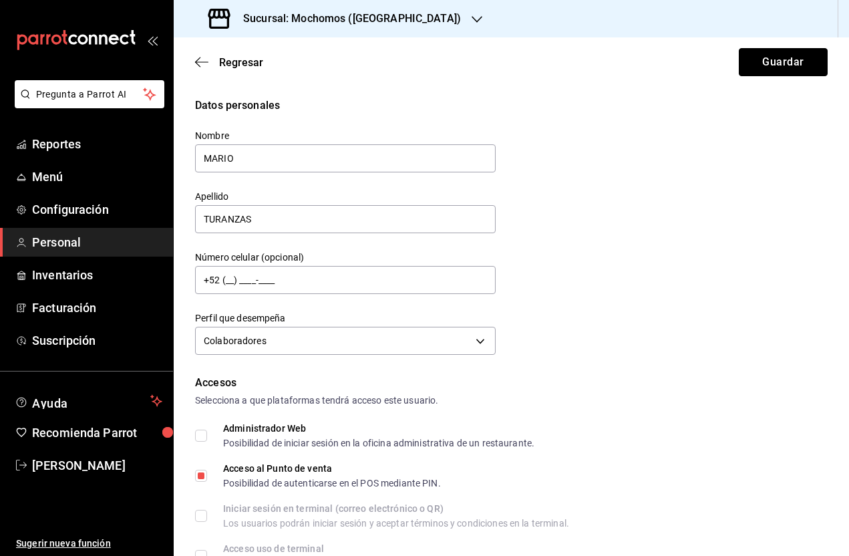
click at [793, 65] on button "Guardar" at bounding box center [783, 62] width 89 height 28
